Goal: Task Accomplishment & Management: Use online tool/utility

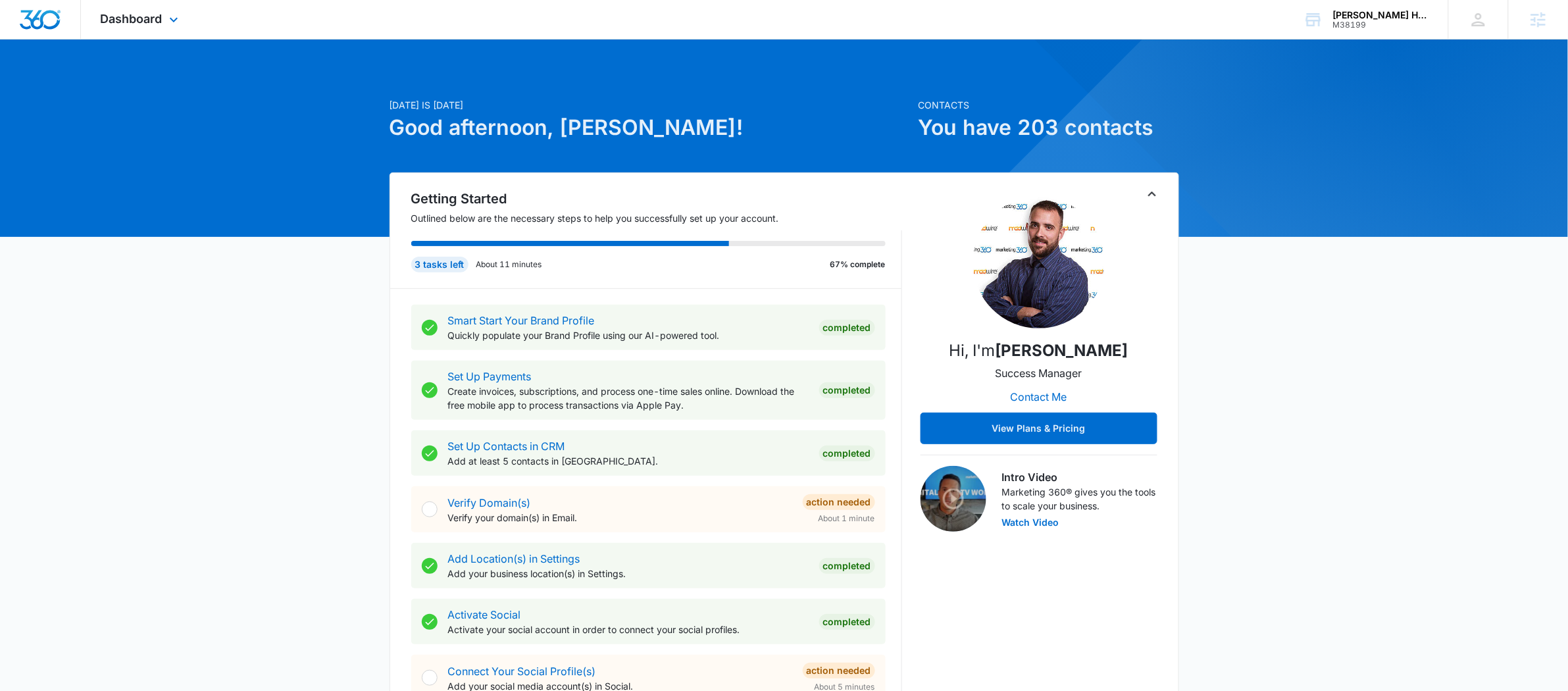
click at [127, 5] on div "Dashboard Apps Reputation Websites Forms CRM Email Social Payments POS Content …" at bounding box center [141, 19] width 120 height 39
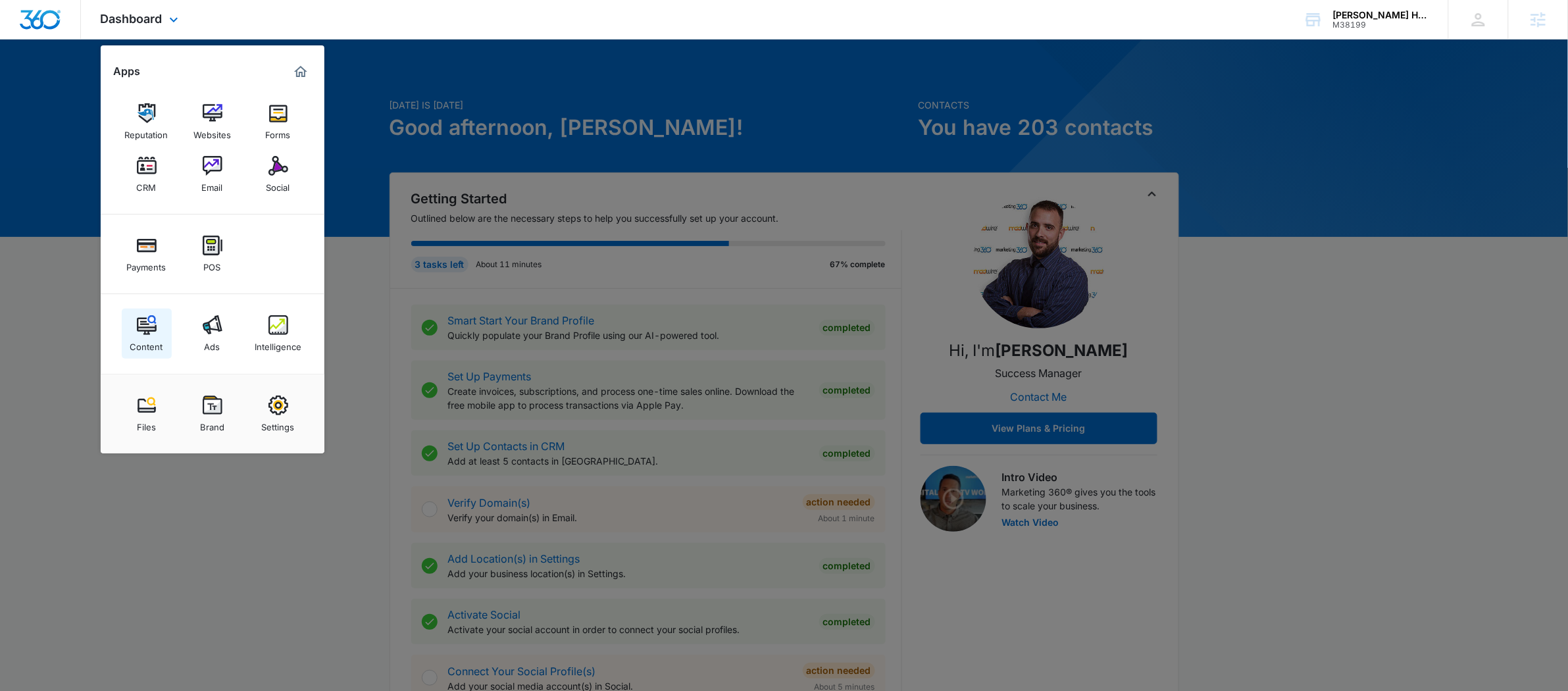
click at [157, 322] on link "Content" at bounding box center [146, 333] width 50 height 50
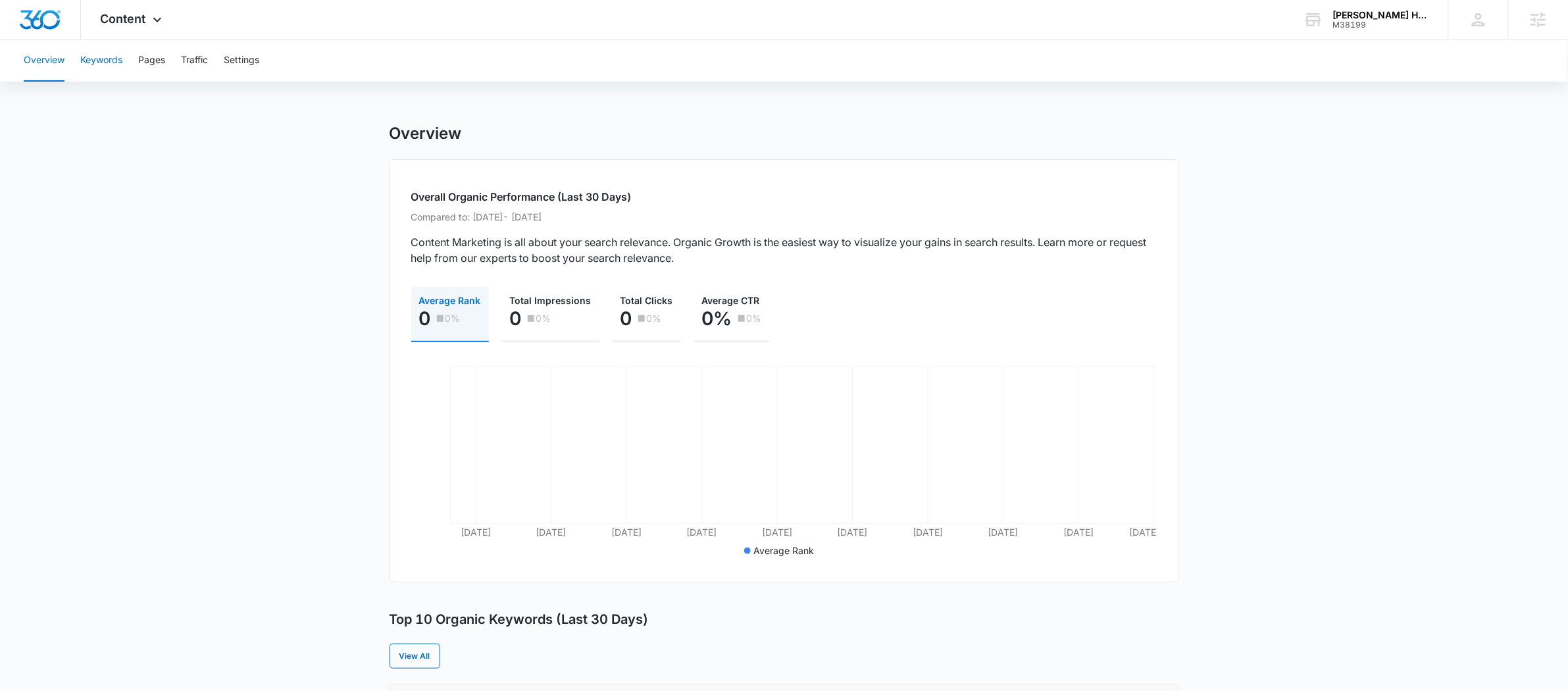
click at [112, 64] on button "Keywords" at bounding box center [102, 61] width 43 height 43
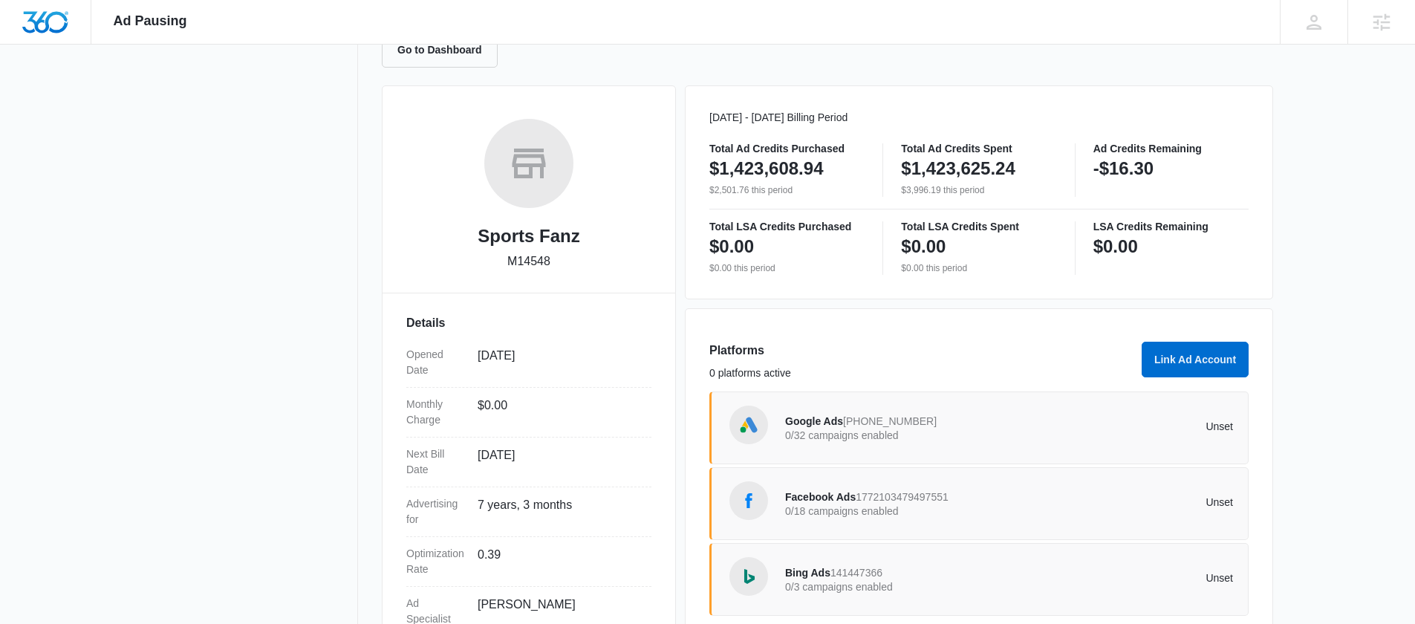
scroll to position [185, 0]
